Goal: Task Accomplishment & Management: Manage account settings

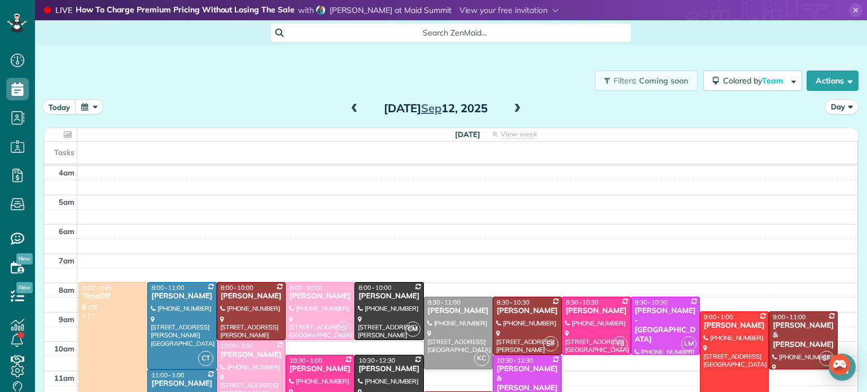
scroll to position [88, 0]
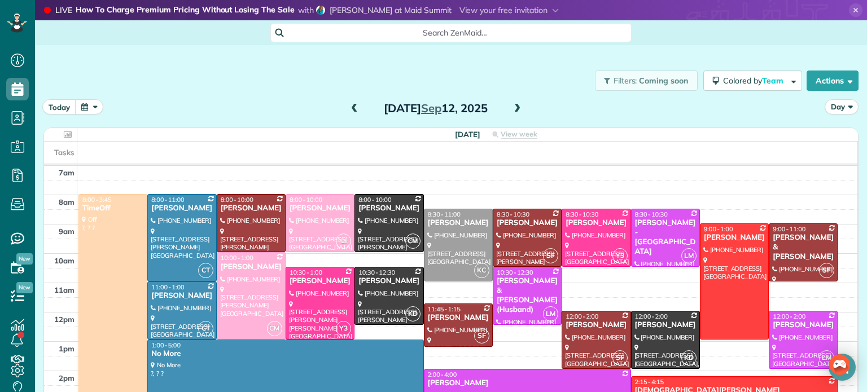
click at [513, 105] on span at bounding box center [517, 109] width 12 height 10
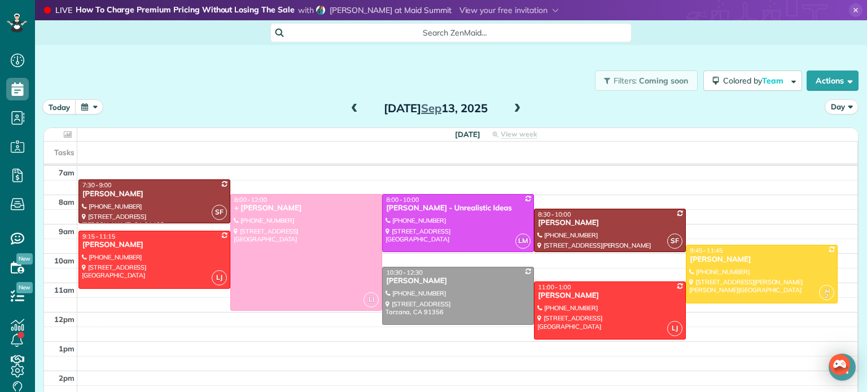
click at [515, 108] on span at bounding box center [517, 109] width 12 height 10
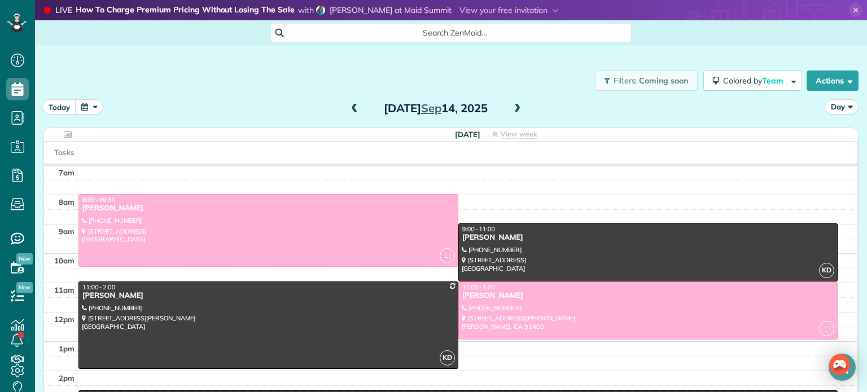
click at [353, 108] on span at bounding box center [354, 109] width 12 height 10
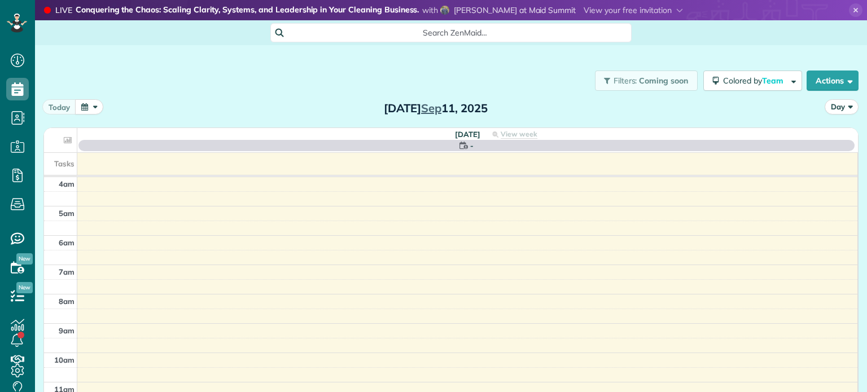
scroll to position [88, 0]
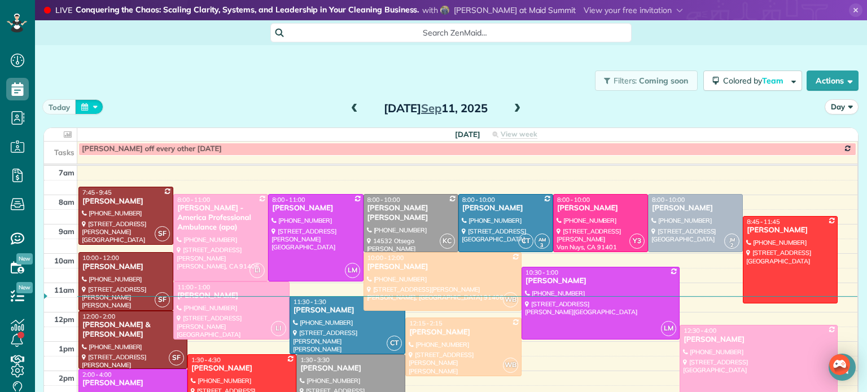
click at [93, 104] on button "button" at bounding box center [89, 106] width 28 height 15
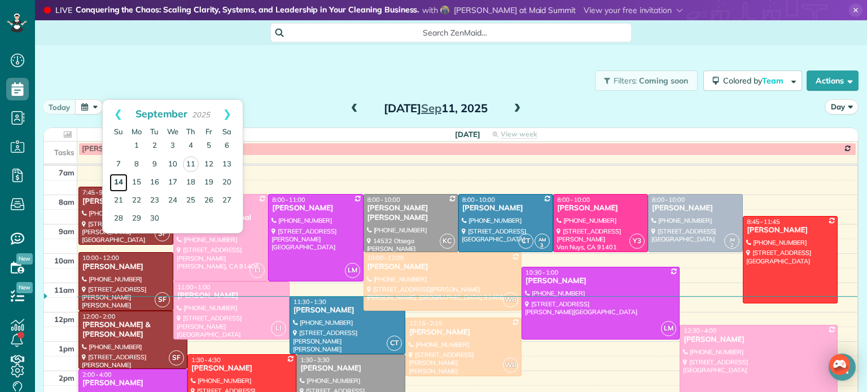
click at [120, 182] on link "14" at bounding box center [118, 183] width 18 height 18
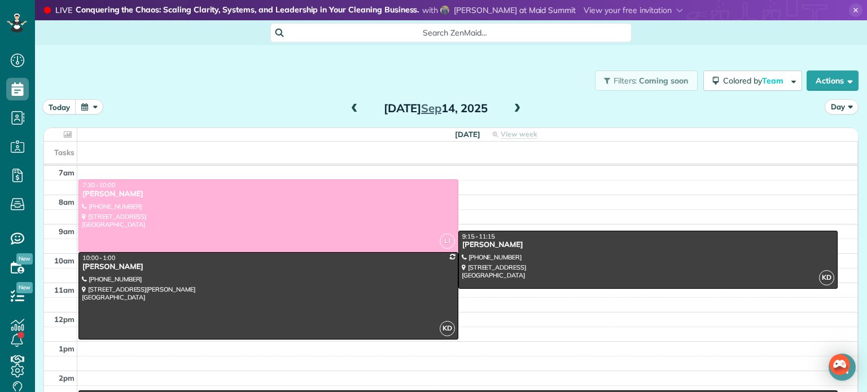
click at [88, 105] on button "button" at bounding box center [89, 106] width 28 height 15
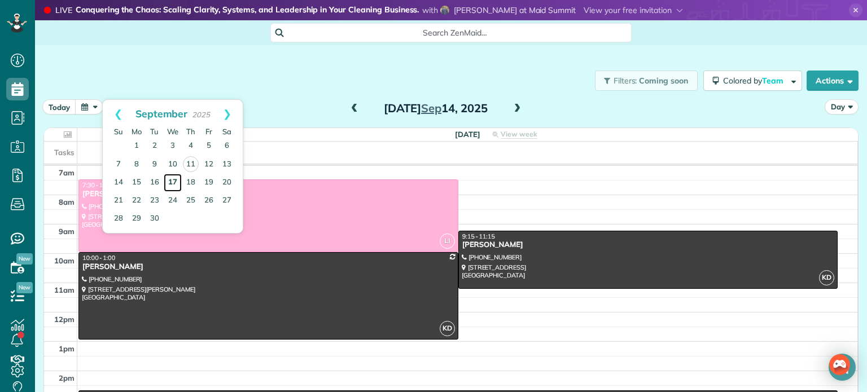
click at [173, 179] on link "17" at bounding box center [173, 183] width 18 height 18
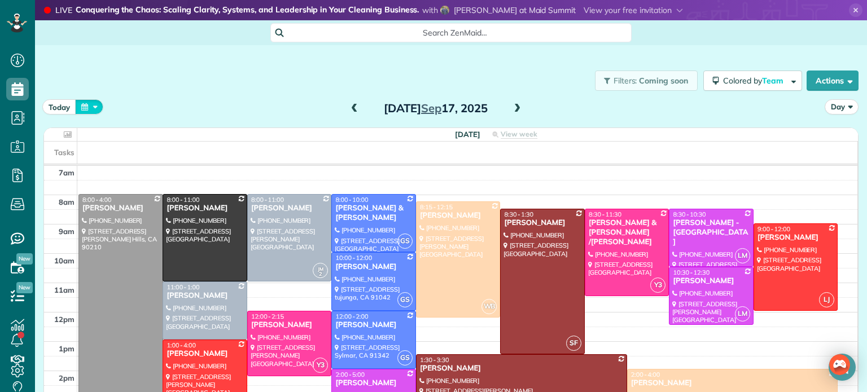
click at [95, 105] on button "button" at bounding box center [89, 106] width 28 height 15
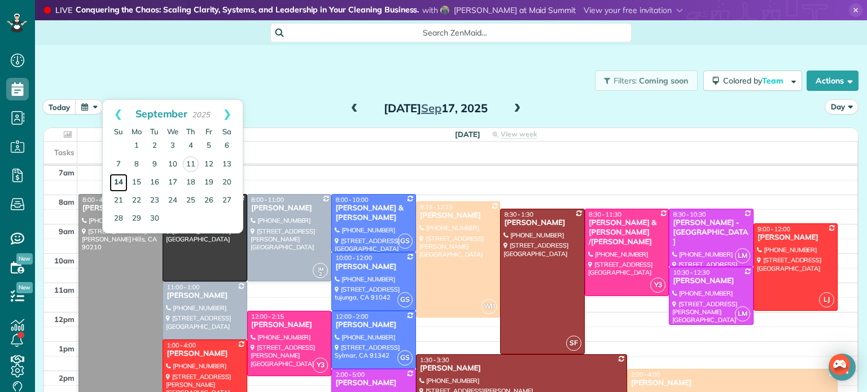
click at [118, 182] on link "14" at bounding box center [118, 183] width 18 height 18
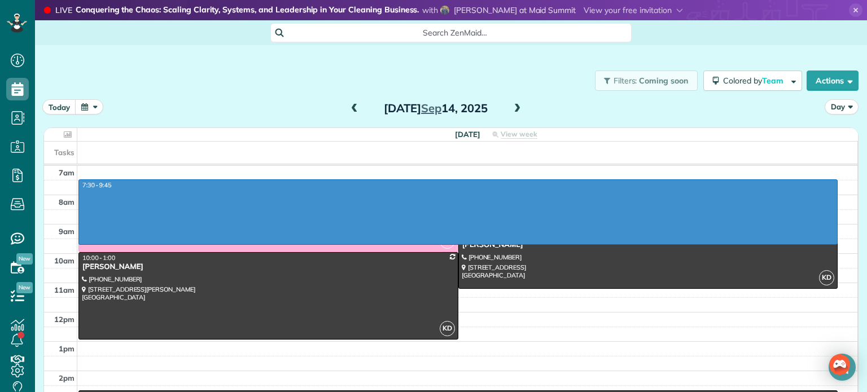
drag, startPoint x: 522, startPoint y: 184, endPoint x: 512, endPoint y: 245, distance: 61.9
click at [512, 245] on div "4am 5am 6am 7am 8am 9am 10am 11am 12pm 1pm 2pm 3pm 4pm 5pm 6pm 7pm 8pm 7:30 - 9…" at bounding box center [450, 327] width 813 height 498
click at [826, 78] on button "Actions" at bounding box center [832, 81] width 52 height 20
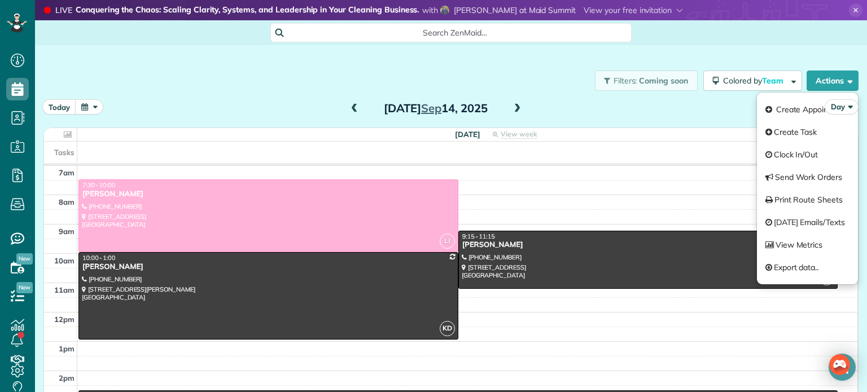
click at [796, 114] on div "Day" at bounding box center [813, 106] width 90 height 15
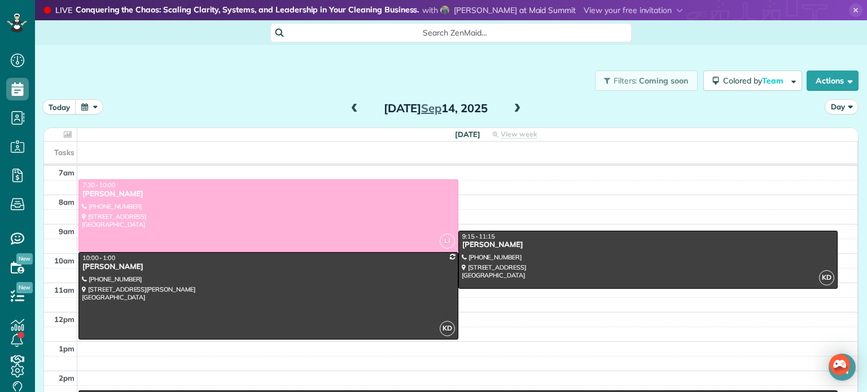
click at [352, 109] on span at bounding box center [354, 109] width 12 height 10
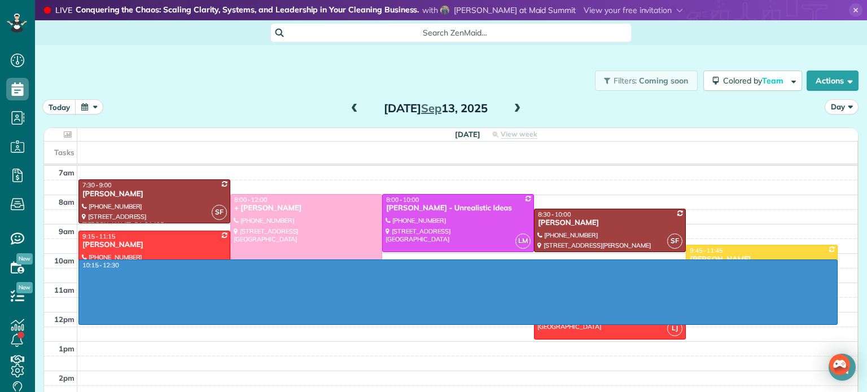
drag, startPoint x: 513, startPoint y: 261, endPoint x: 503, endPoint y: 324, distance: 64.6
click at [503, 324] on div "4am 5am 6am 7am 8am 9am 10am 11am 12pm 1pm 2pm 3pm 4pm 5pm 6pm 7pm 8pm 10:15 - …" at bounding box center [450, 327] width 813 height 498
click at [821, 86] on button "Actions" at bounding box center [832, 81] width 52 height 20
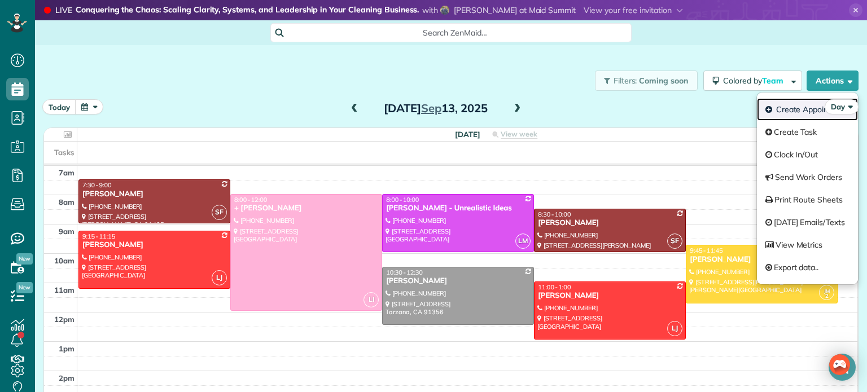
click at [795, 116] on link "Create Appointment" at bounding box center [807, 109] width 101 height 23
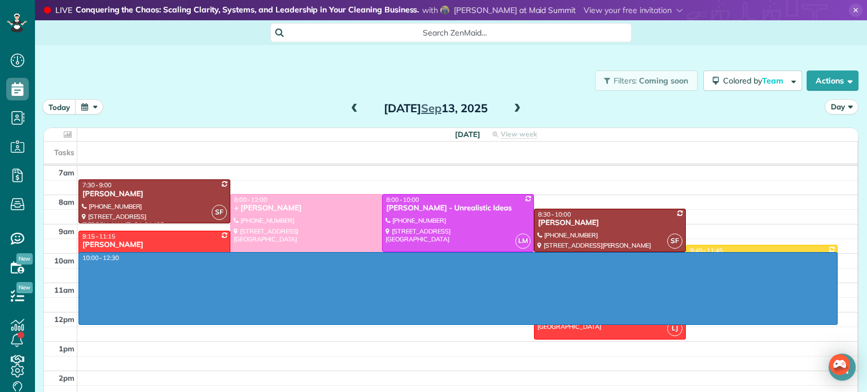
drag, startPoint x: 572, startPoint y: 256, endPoint x: 561, endPoint y: 322, distance: 66.9
click at [561, 322] on div "4am 5am 6am 7am 8am 9am 10am 11am 12pm 1pm 2pm 3pm 4pm 5pm 6pm 7pm 8pm 10:00 - …" at bounding box center [450, 327] width 813 height 498
click at [824, 76] on button "Actions" at bounding box center [832, 81] width 52 height 20
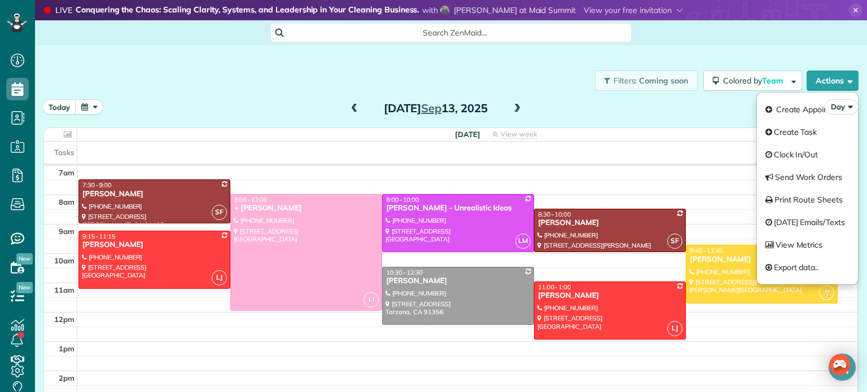
click at [786, 111] on div "Day" at bounding box center [813, 106] width 90 height 15
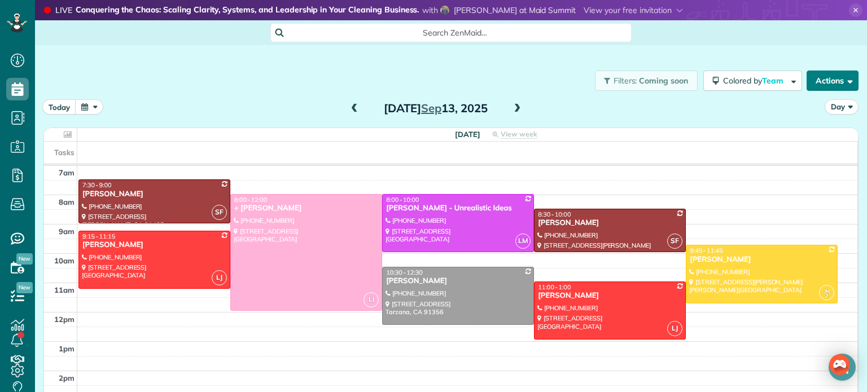
click at [837, 72] on button "Actions" at bounding box center [832, 81] width 52 height 20
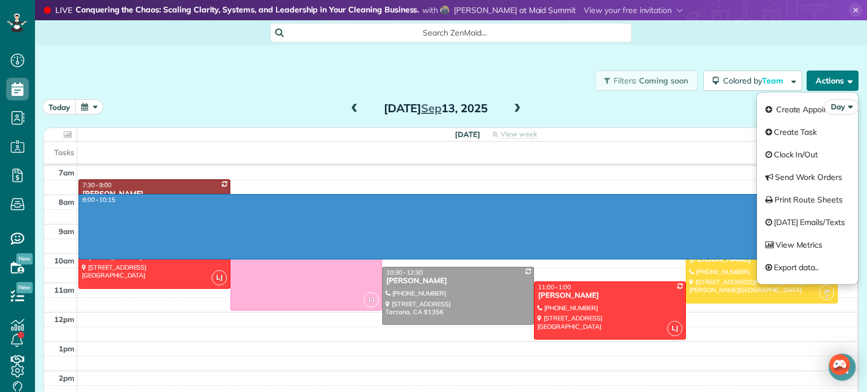
drag, startPoint x: 591, startPoint y: 200, endPoint x: 578, endPoint y: 256, distance: 57.5
click at [578, 256] on div "4am 5am 6am 7am 8am 9am 10am 11am 12pm 1pm 2pm 3pm 4pm 5pm 6pm 7pm 8pm 8:00 - 1…" at bounding box center [450, 327] width 813 height 498
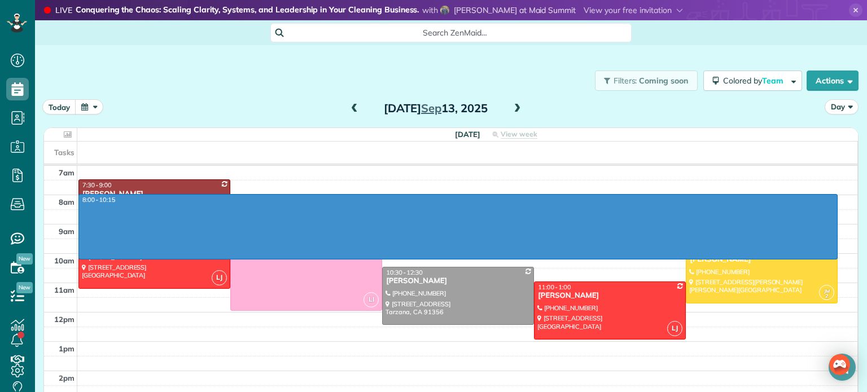
click at [515, 104] on span at bounding box center [517, 109] width 12 height 10
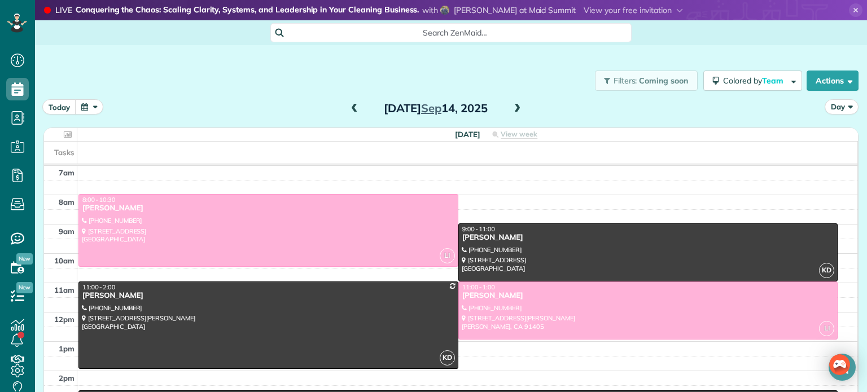
click at [351, 108] on span at bounding box center [354, 109] width 12 height 10
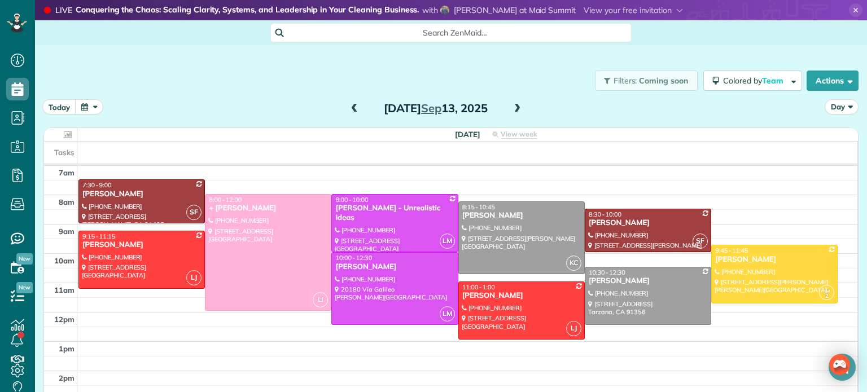
click at [87, 107] on button "button" at bounding box center [89, 106] width 28 height 15
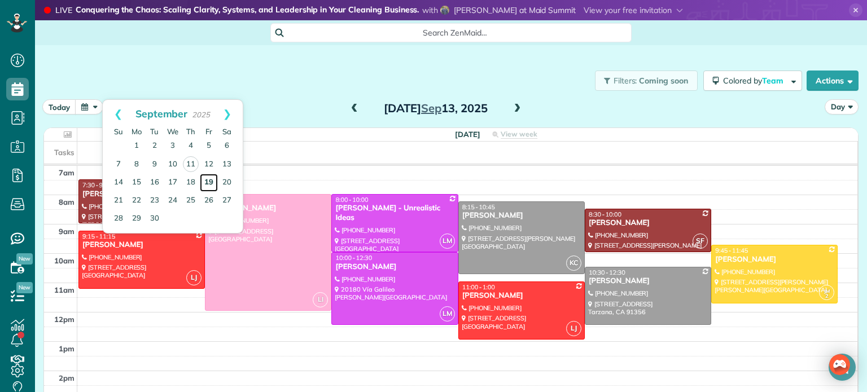
click at [205, 179] on link "19" at bounding box center [209, 183] width 18 height 18
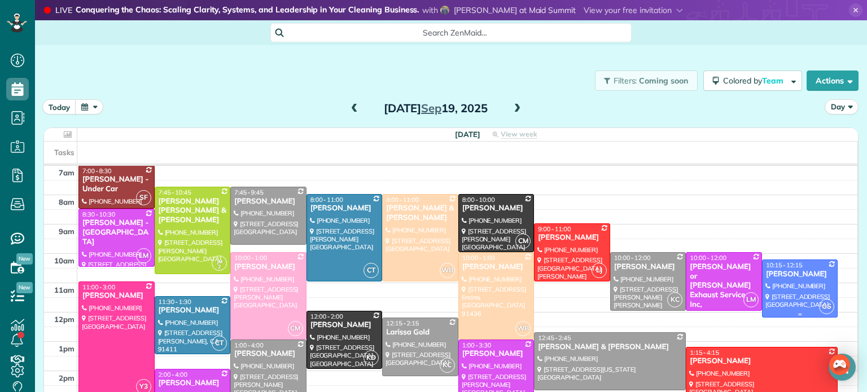
click at [802, 282] on div at bounding box center [799, 288] width 75 height 57
